Goal: Navigation & Orientation: Find specific page/section

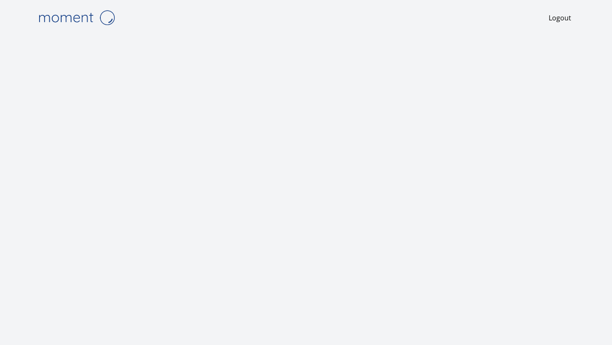
scroll to position [1, 0]
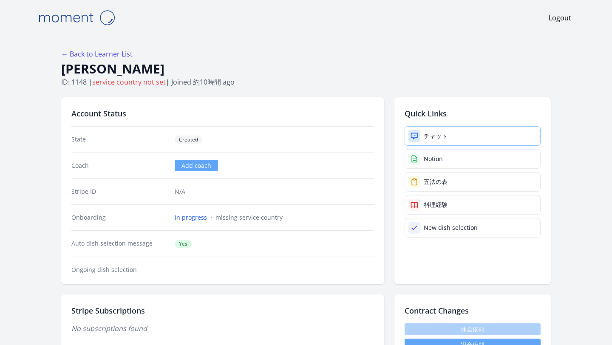
click at [410, 130] on div at bounding box center [414, 136] width 12 height 12
